Goal: Find specific fact: Find specific fact

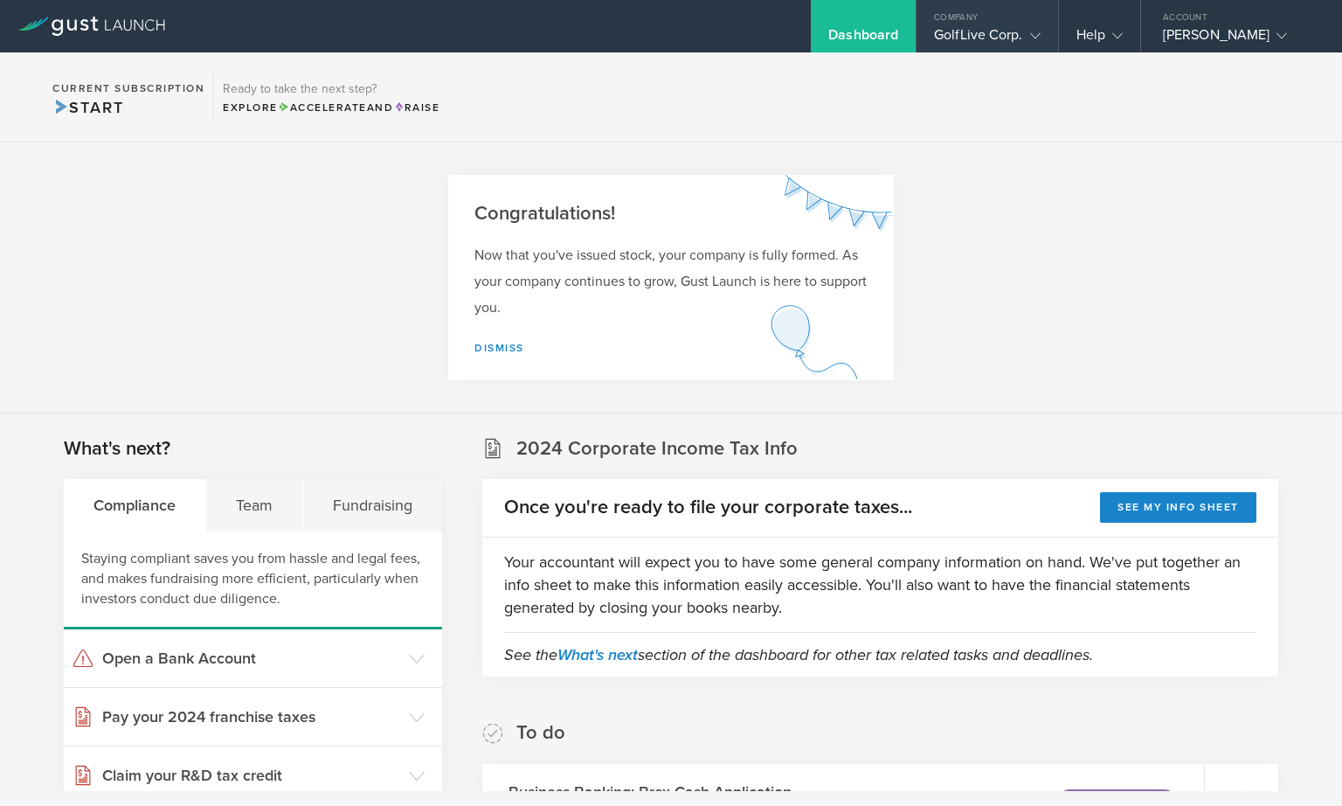
click at [1020, 35] on div "GolfLive Corp." at bounding box center [987, 39] width 106 height 26
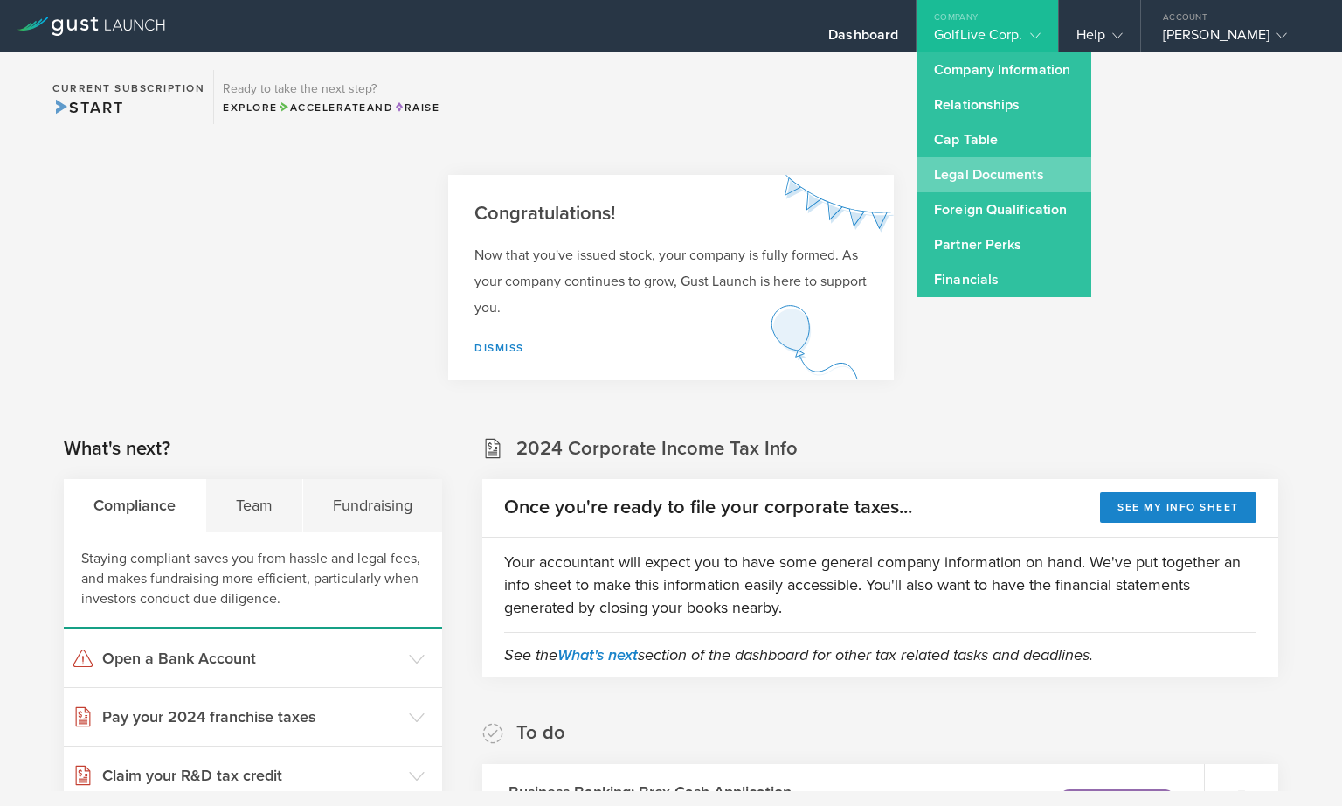
click at [986, 177] on link "Legal Documents" at bounding box center [1004, 174] width 175 height 35
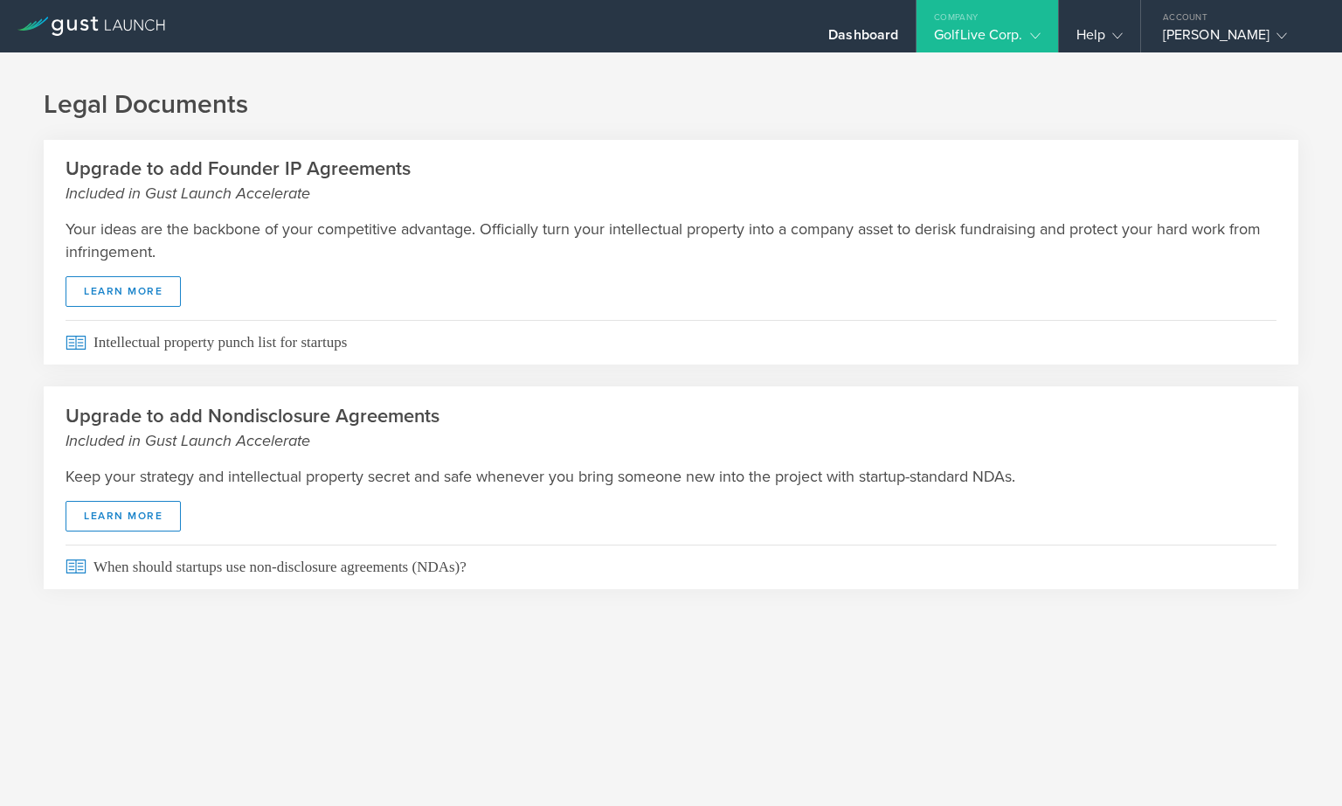
click at [994, 36] on div "GolfLive Corp." at bounding box center [987, 39] width 106 height 26
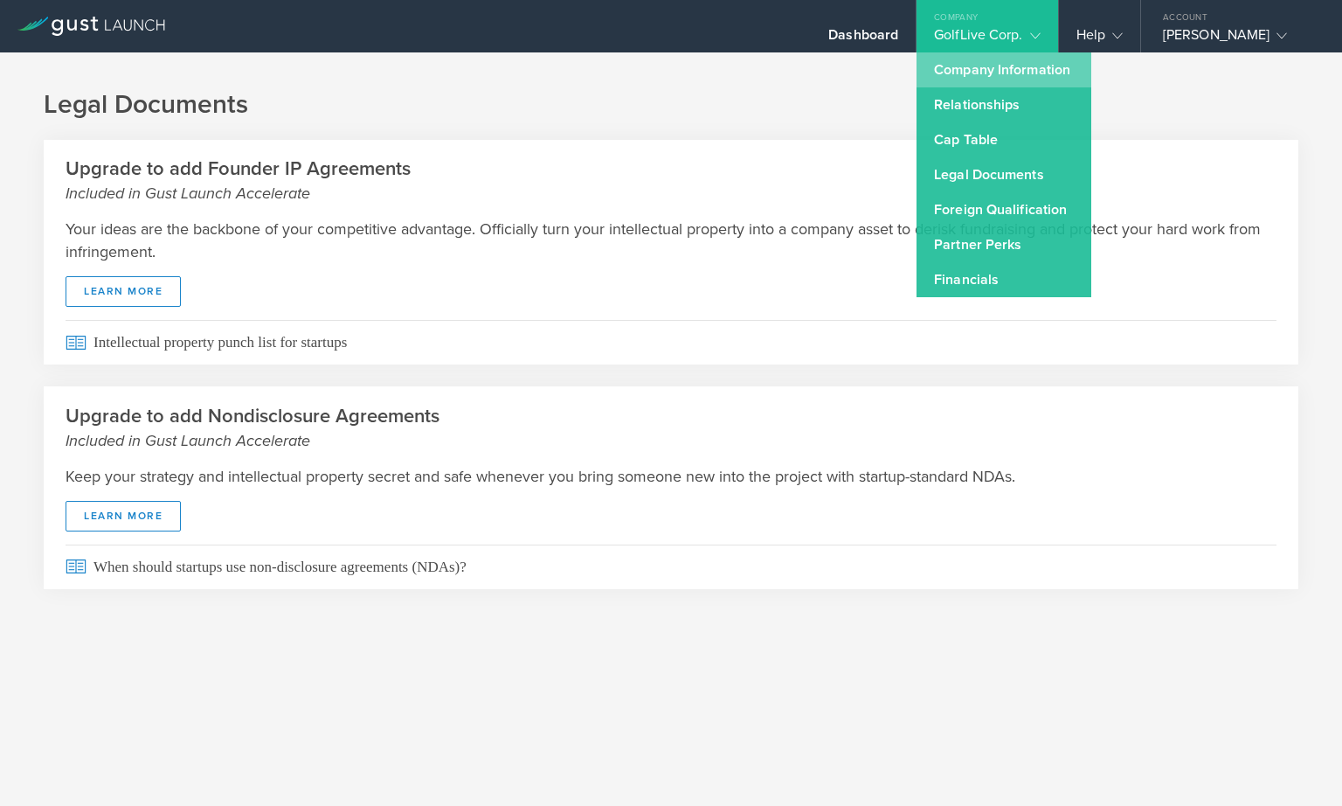
click at [992, 63] on link "Company Information" at bounding box center [1004, 69] width 175 height 35
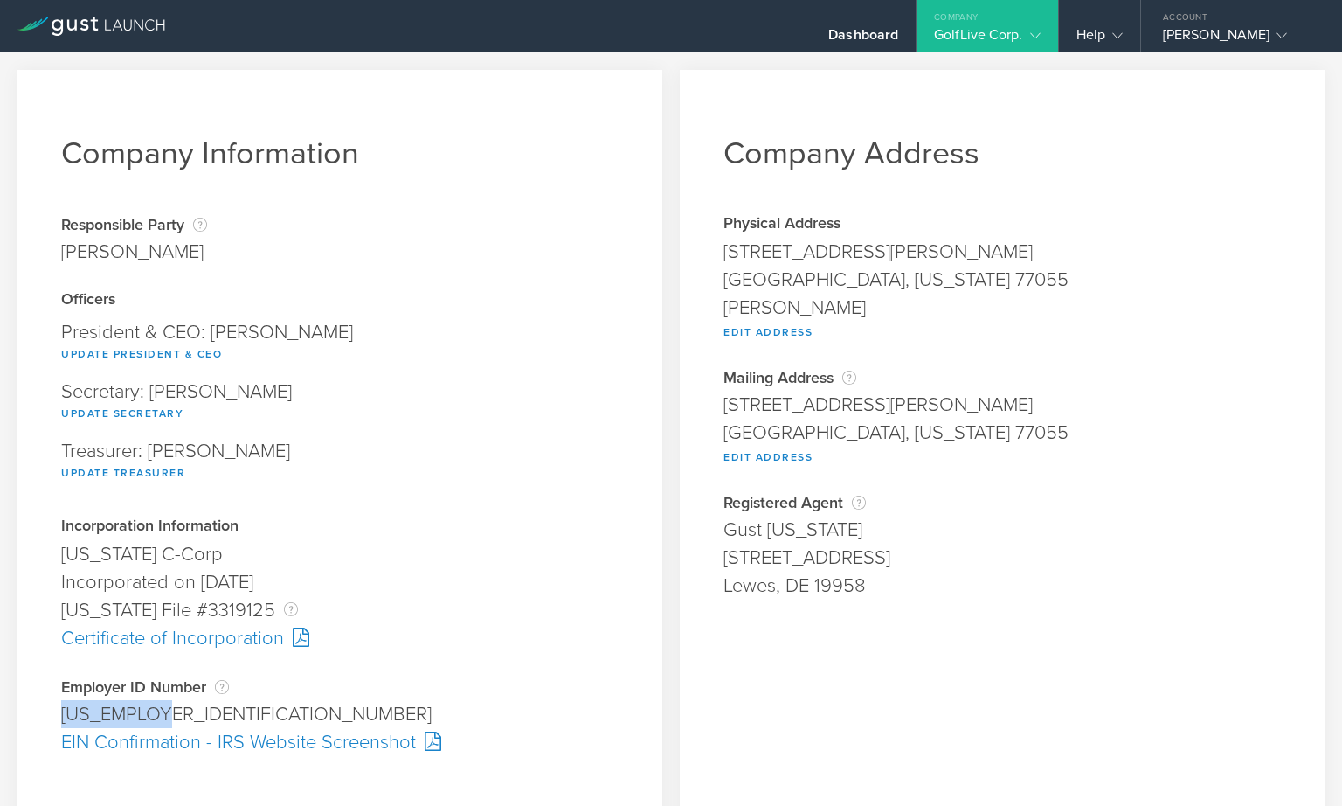
drag, startPoint x: 171, startPoint y: 718, endPoint x: 66, endPoint y: 723, distance: 105.9
click at [66, 723] on div "[US_EMPLOYER_IDENTIFICATION_NUMBER]" at bounding box center [340, 714] width 558 height 28
copy div "[US_EMPLOYER_IDENTIFICATION_NUMBER]"
